Goal: Navigation & Orientation: Find specific page/section

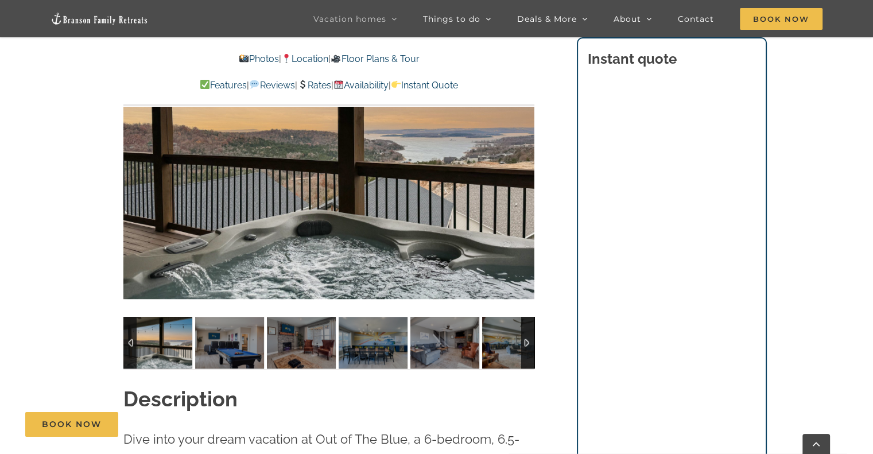
scroll to position [888, 0]
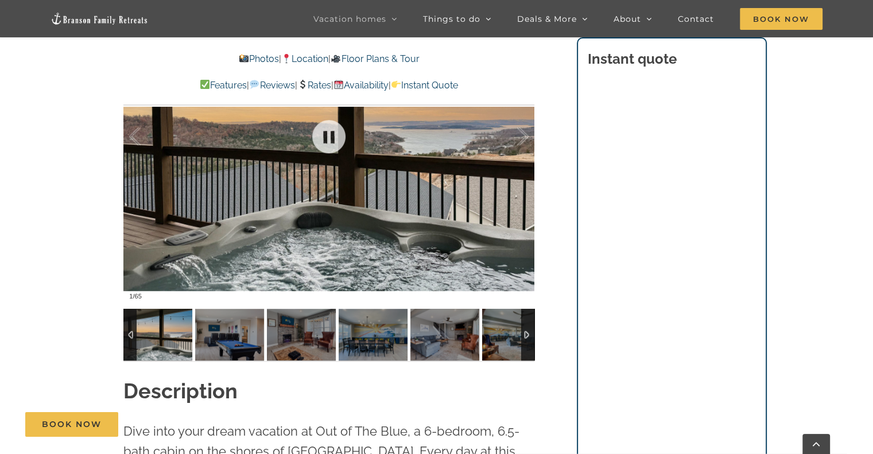
click at [357, 229] on div at bounding box center [328, 137] width 411 height 338
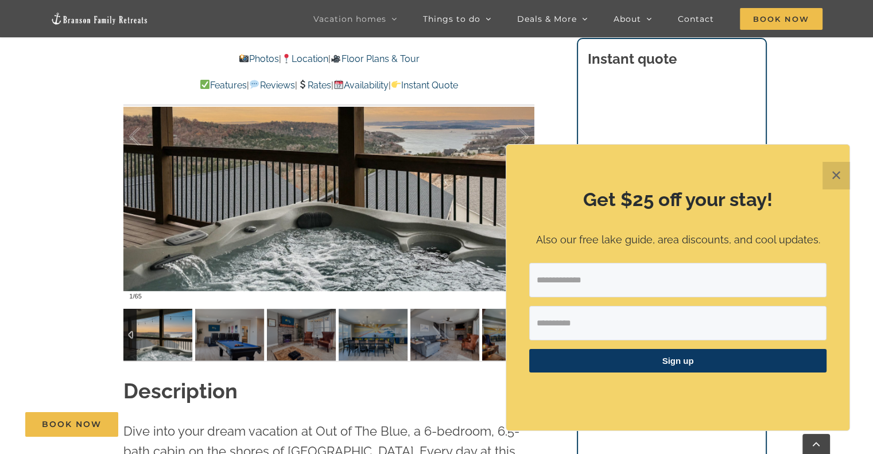
click at [844, 173] on button "✕" at bounding box center [837, 176] width 28 height 28
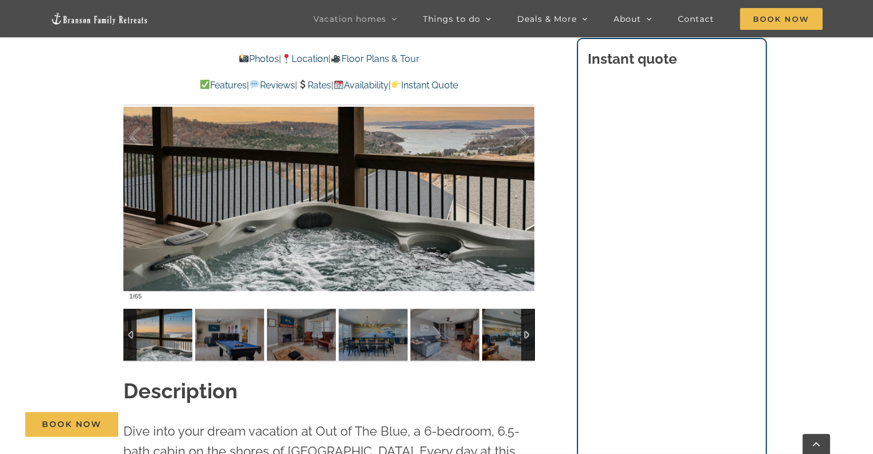
click at [146, 334] on img at bounding box center [157, 335] width 69 height 52
click at [131, 335] on div at bounding box center [129, 335] width 13 height 52
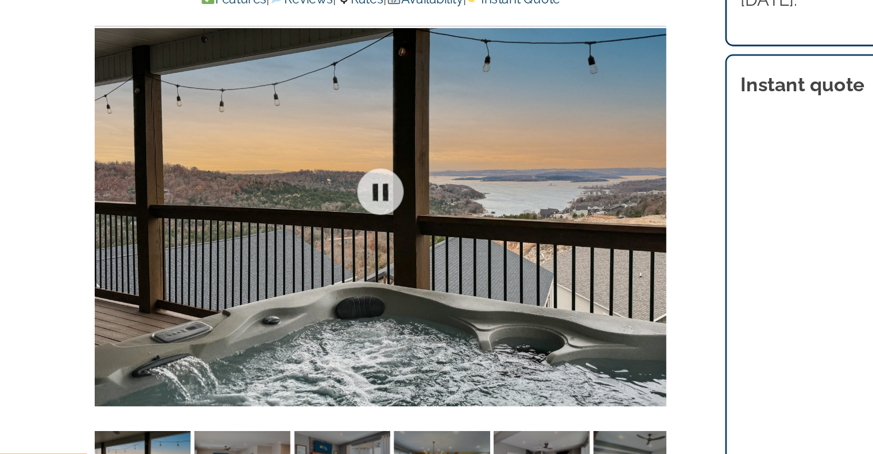
scroll to position [800, 0]
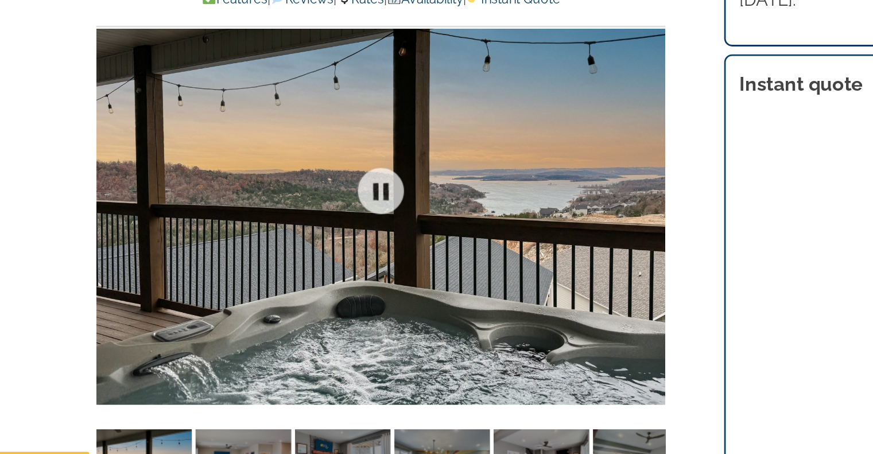
click at [337, 229] on link at bounding box center [329, 224] width 46 height 46
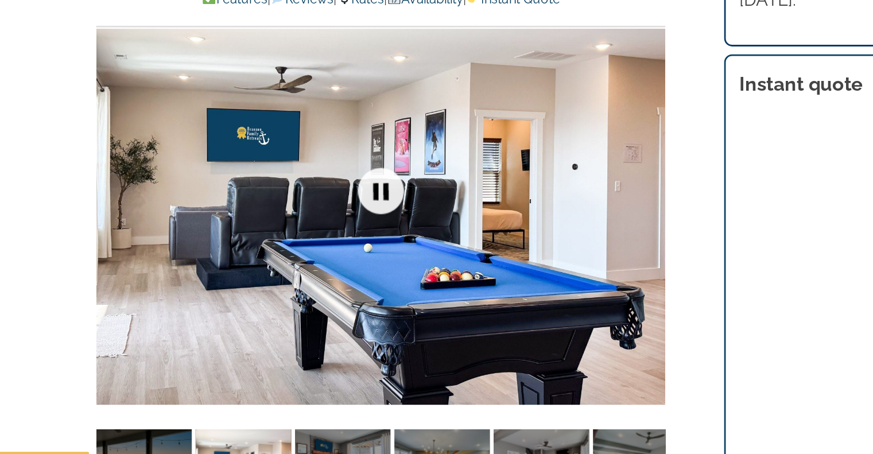
click at [481, 250] on div at bounding box center [328, 224] width 411 height 338
click at [405, 238] on div at bounding box center [328, 224] width 411 height 338
click at [338, 232] on link at bounding box center [329, 224] width 46 height 46
click at [337, 229] on link at bounding box center [329, 224] width 46 height 46
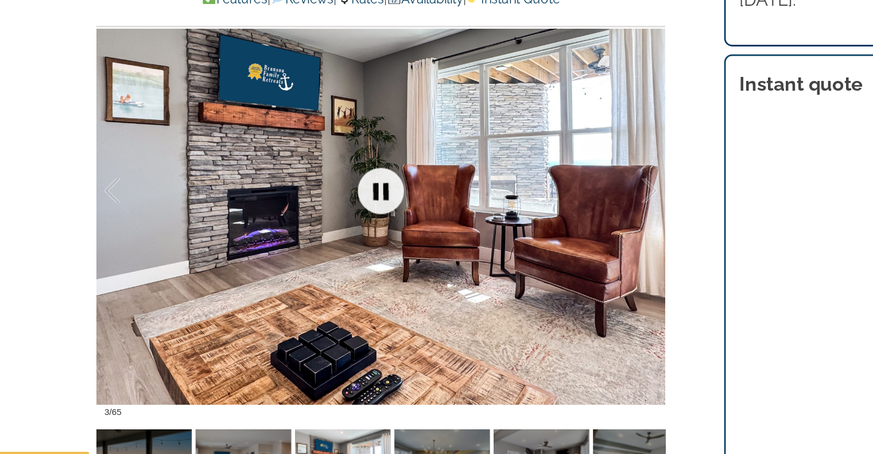
click at [330, 229] on link at bounding box center [329, 224] width 46 height 46
click at [330, 226] on link at bounding box center [329, 224] width 46 height 46
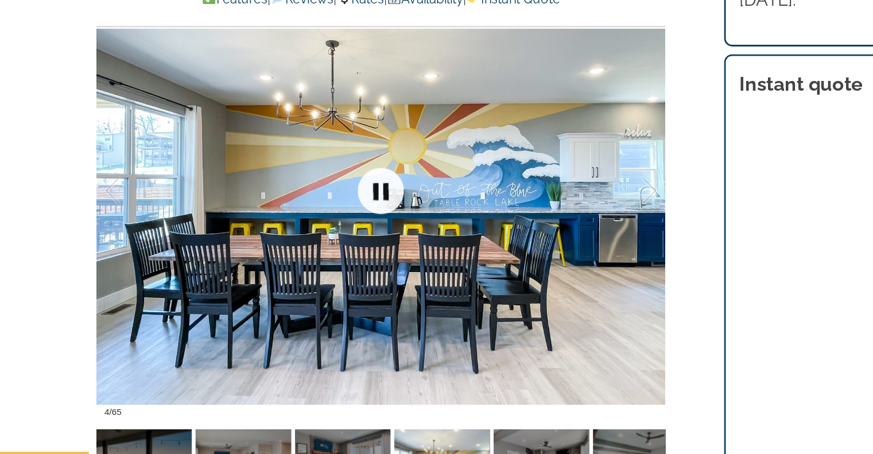
click at [328, 229] on link at bounding box center [329, 224] width 46 height 46
click at [330, 225] on link at bounding box center [329, 224] width 46 height 46
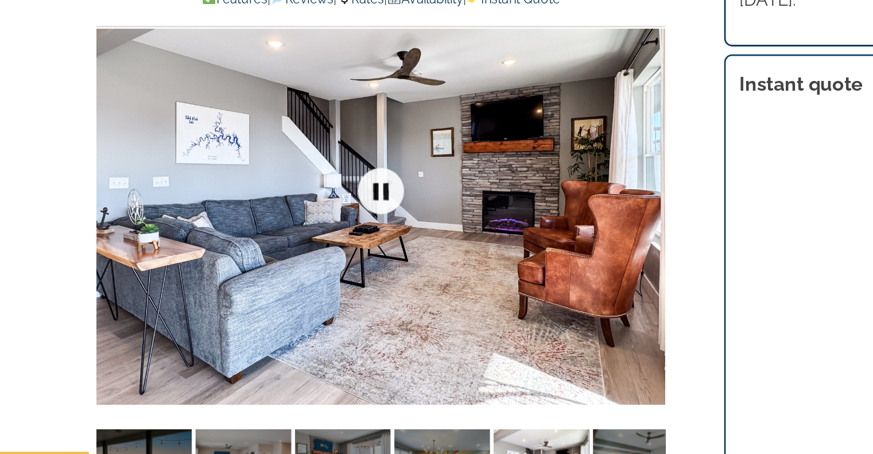
click at [330, 228] on link at bounding box center [329, 224] width 46 height 46
click at [331, 226] on link at bounding box center [329, 224] width 46 height 46
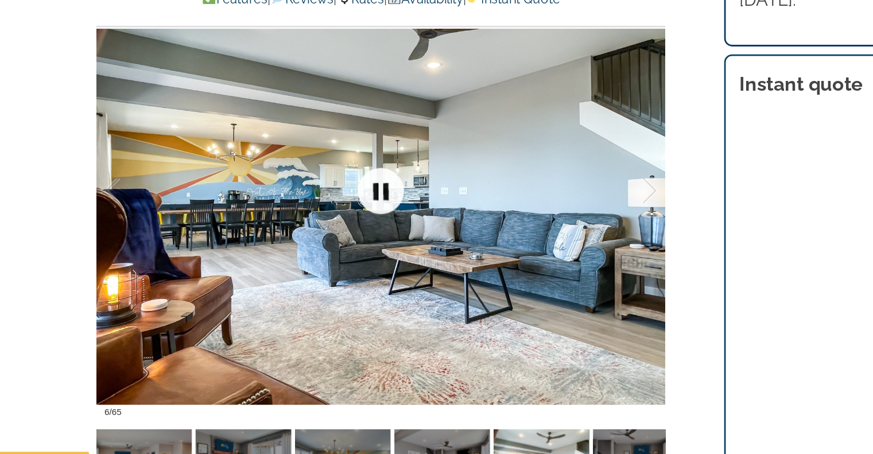
click at [323, 231] on link at bounding box center [329, 224] width 46 height 46
click at [329, 226] on link at bounding box center [329, 224] width 46 height 46
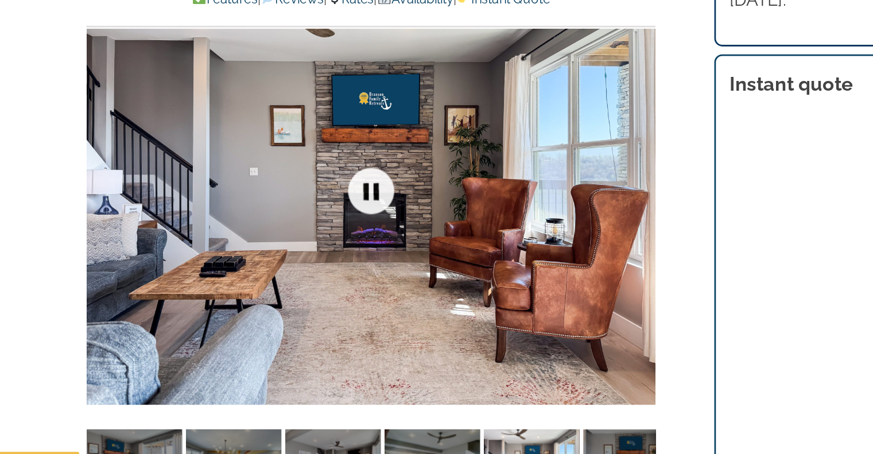
click at [324, 225] on link at bounding box center [329, 224] width 46 height 46
click at [328, 227] on link at bounding box center [329, 224] width 46 height 46
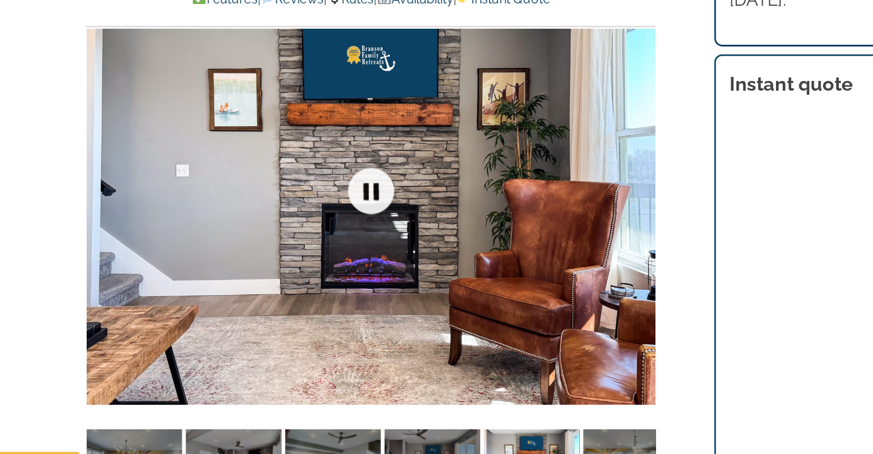
click at [328, 220] on link at bounding box center [329, 224] width 46 height 46
click at [329, 223] on link at bounding box center [329, 224] width 46 height 46
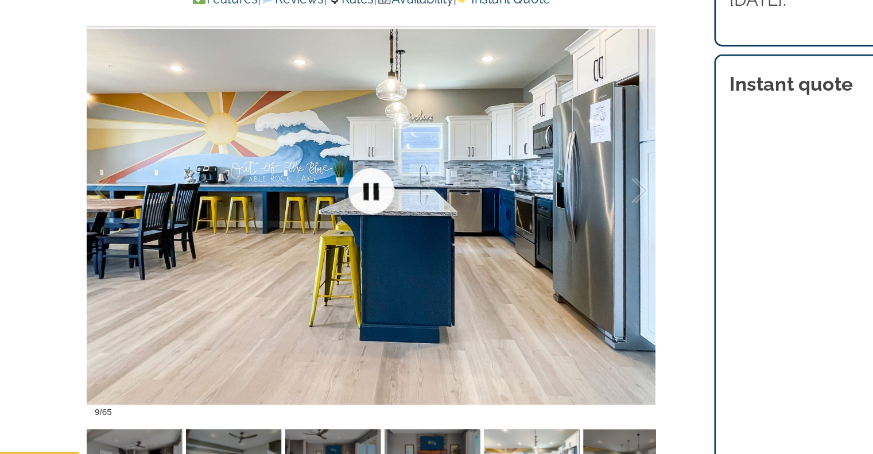
click at [329, 225] on link at bounding box center [329, 224] width 46 height 46
click at [327, 225] on link at bounding box center [329, 224] width 46 height 46
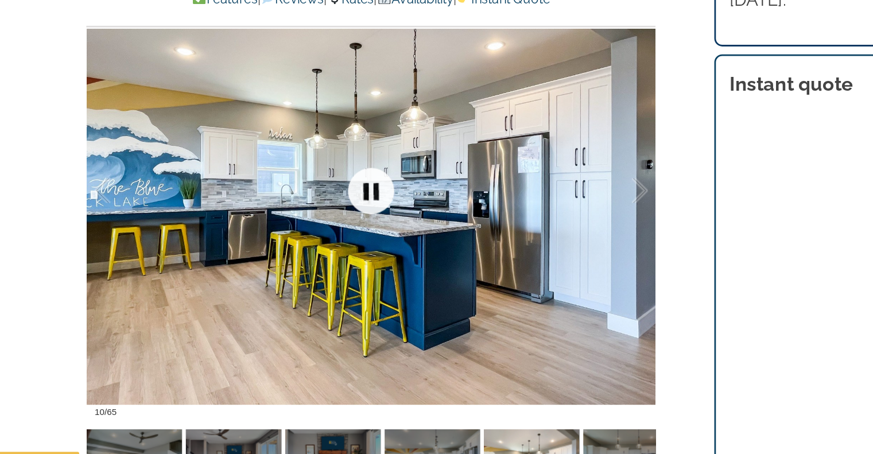
click at [330, 226] on link at bounding box center [329, 224] width 46 height 46
click at [331, 228] on link at bounding box center [329, 224] width 46 height 46
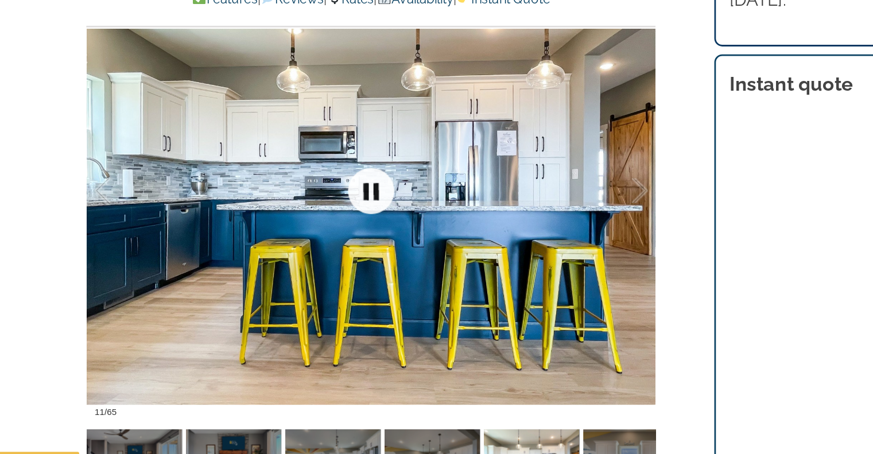
click at [327, 225] on link at bounding box center [329, 224] width 46 height 46
click at [330, 221] on link at bounding box center [329, 224] width 46 height 46
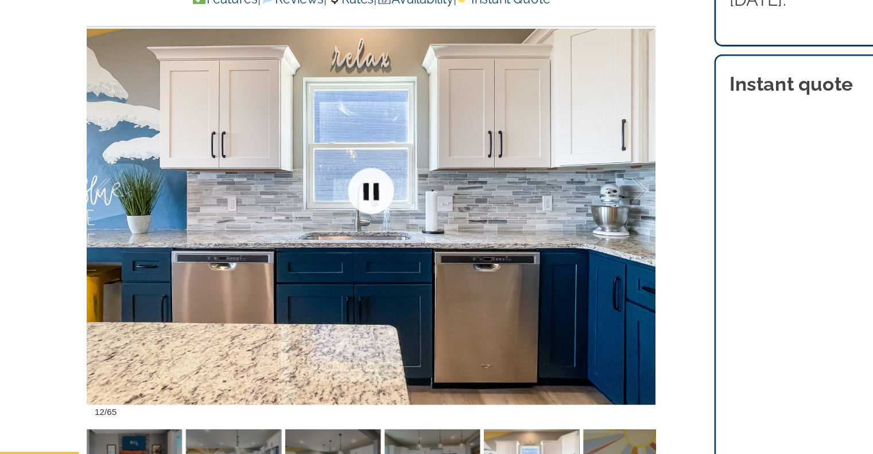
click at [329, 223] on link at bounding box center [329, 224] width 46 height 46
click at [326, 228] on link at bounding box center [329, 224] width 46 height 46
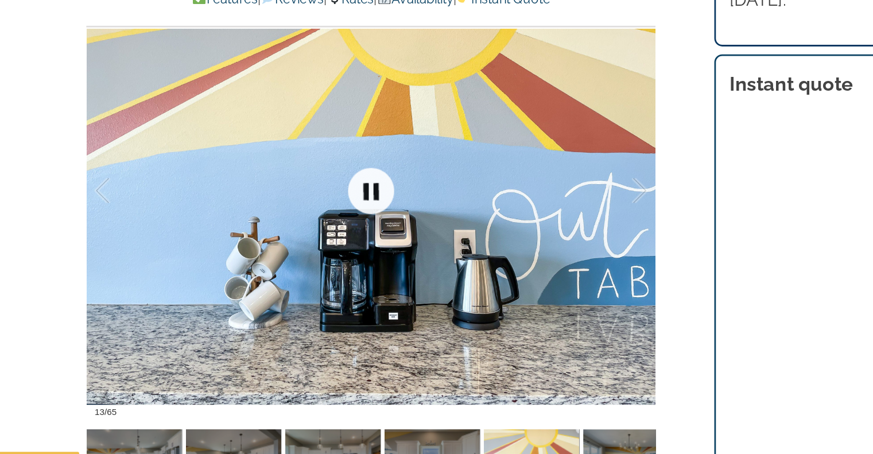
click at [328, 216] on link at bounding box center [329, 224] width 46 height 46
click at [323, 225] on link at bounding box center [329, 224] width 46 height 46
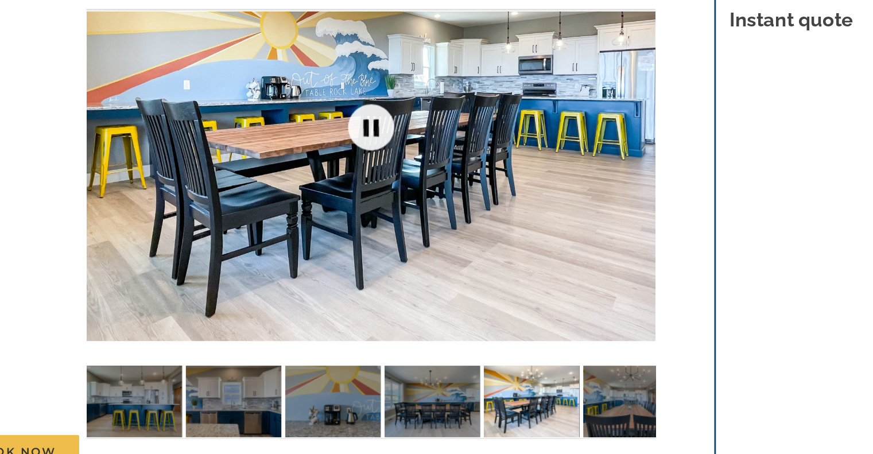
scroll to position [834, 0]
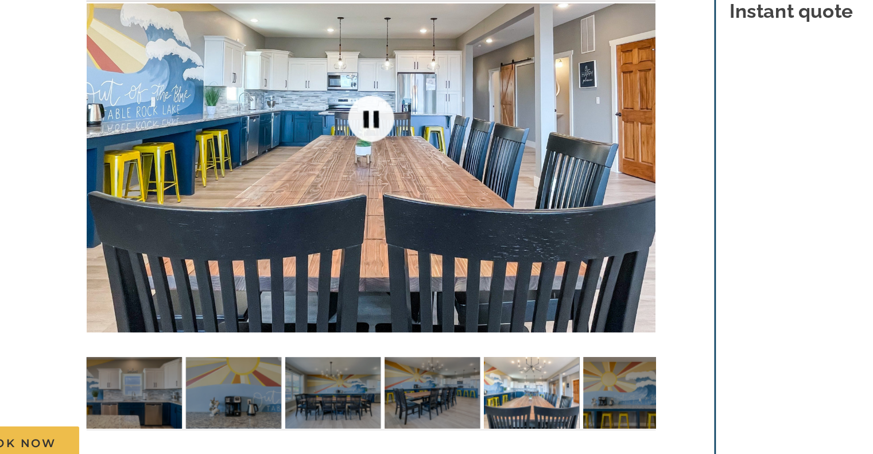
click at [328, 192] on link at bounding box center [329, 190] width 46 height 46
